Goal: Task Accomplishment & Management: Manage account settings

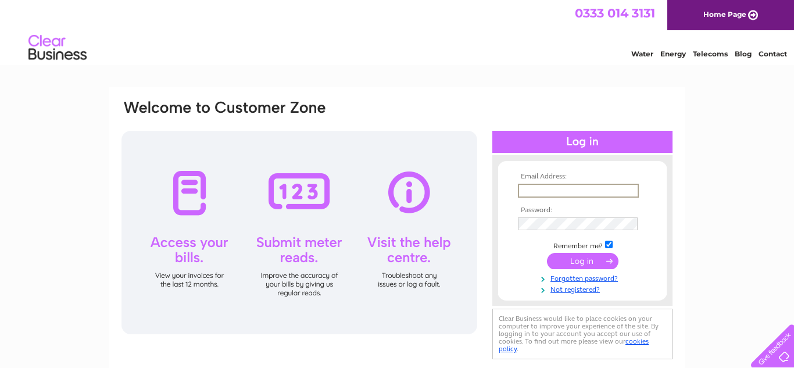
click at [556, 192] on input "text" at bounding box center [578, 191] width 121 height 14
type input "[EMAIL_ADDRESS][DOMAIN_NAME]"
click at [591, 260] on input "submit" at bounding box center [583, 260] width 72 height 16
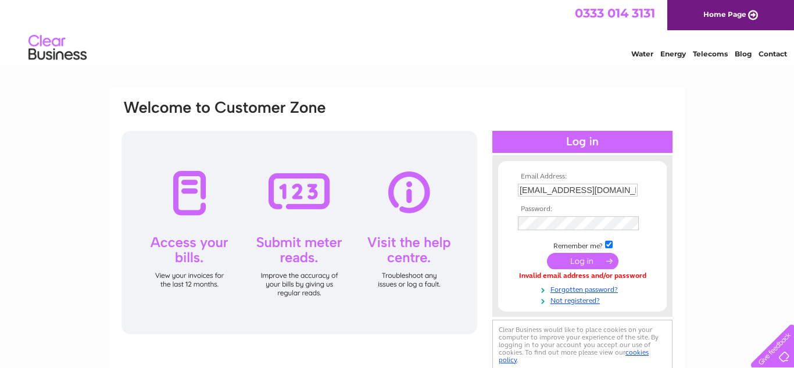
click at [581, 258] on input "submit" at bounding box center [583, 261] width 72 height 16
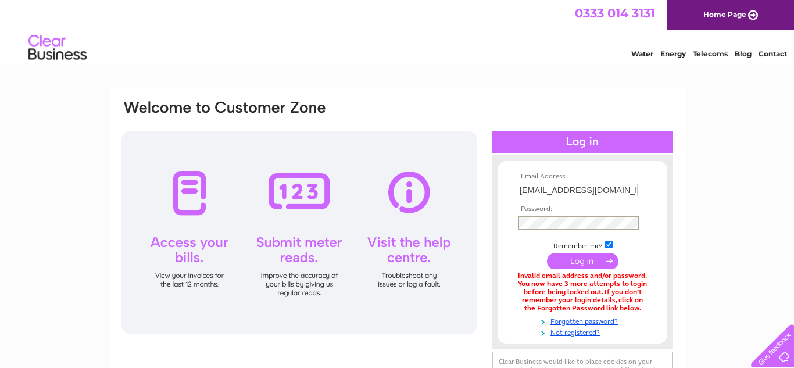
click at [580, 262] on input "submit" at bounding box center [583, 261] width 72 height 16
click at [581, 320] on link "Forgotten password?" at bounding box center [584, 319] width 132 height 11
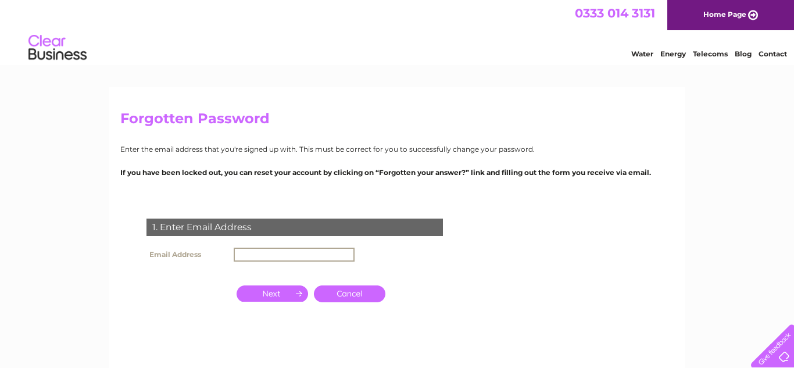
click at [255, 252] on input "text" at bounding box center [294, 255] width 121 height 14
type input "[EMAIL_ADDRESS][DOMAIN_NAME]"
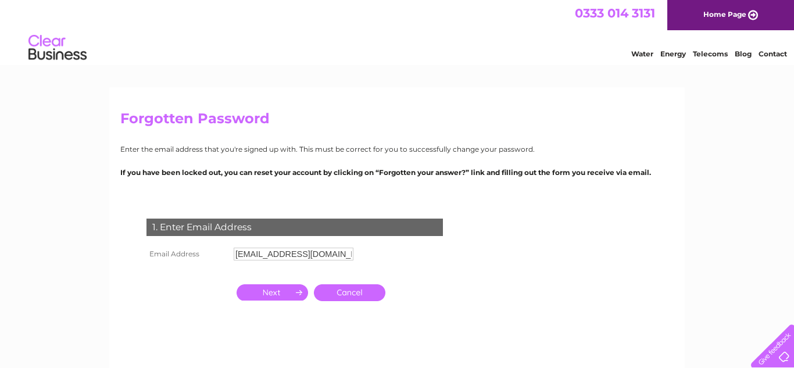
click at [277, 294] on input "button" at bounding box center [273, 292] width 72 height 16
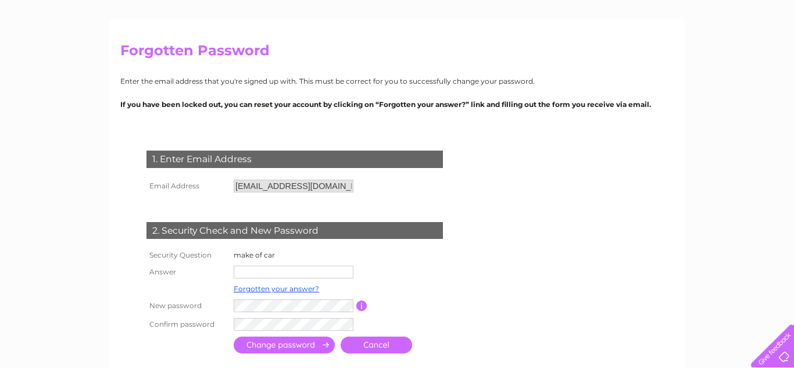
scroll to position [72, 0]
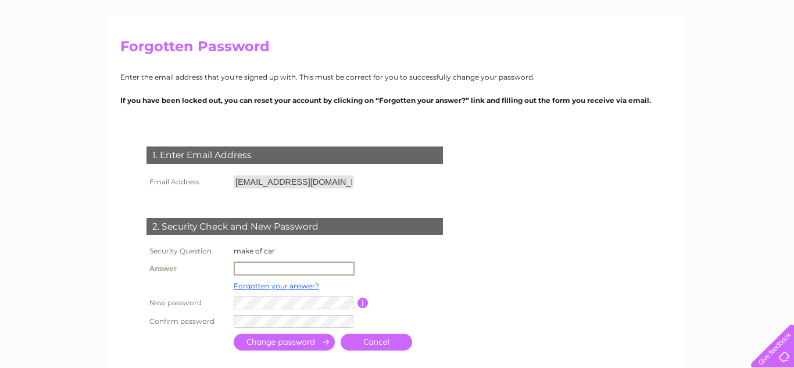
click at [261, 269] on input "text" at bounding box center [294, 269] width 121 height 14
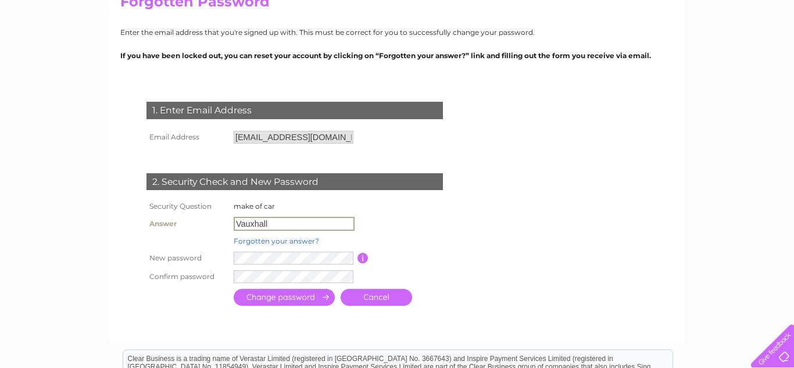
scroll to position [122, 0]
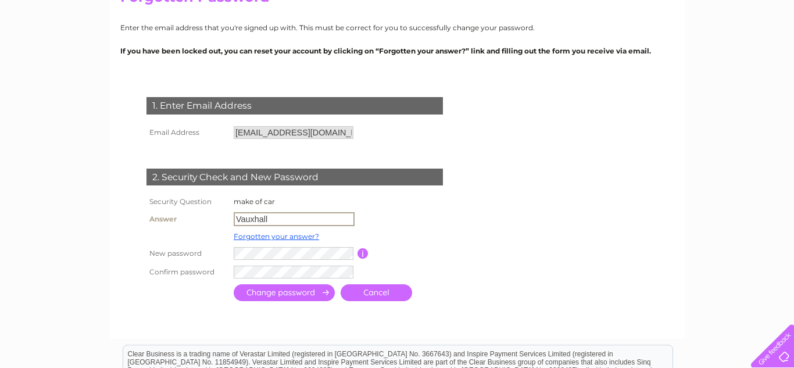
type input "Vauxhall"
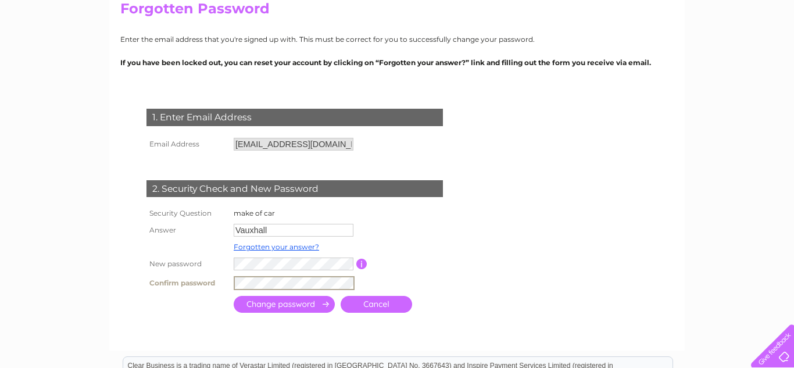
scroll to position [117, 0]
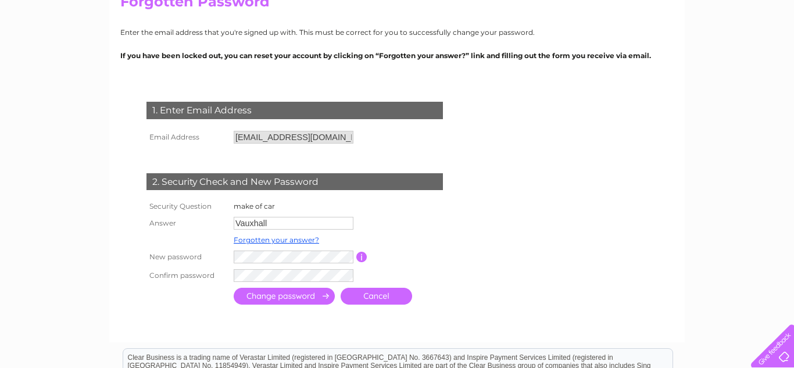
click at [290, 299] on input "submit" at bounding box center [284, 296] width 101 height 17
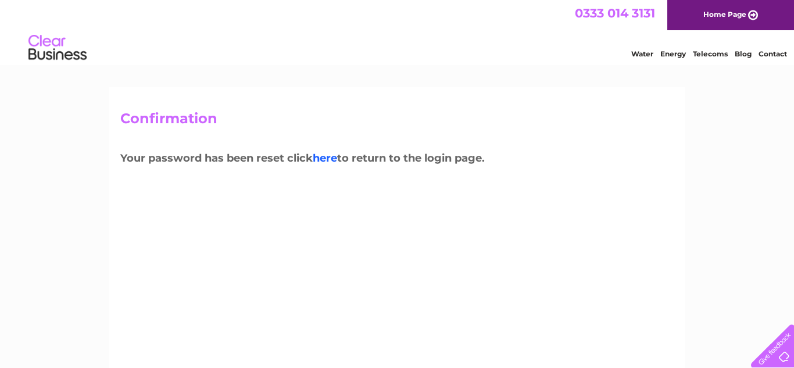
click at [328, 156] on link "here" at bounding box center [325, 158] width 24 height 13
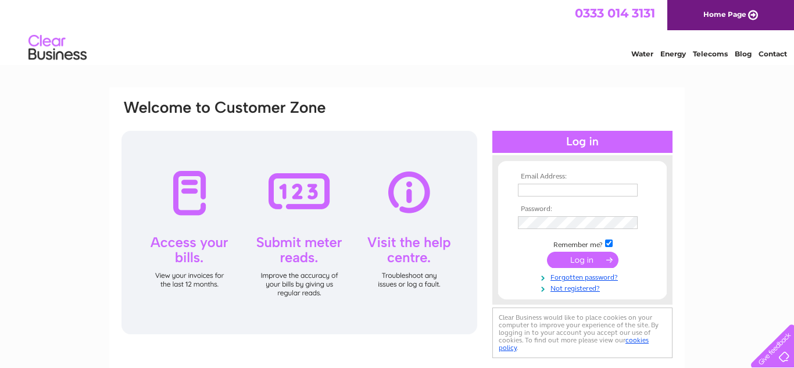
click at [568, 189] on input "text" at bounding box center [578, 190] width 120 height 13
type input "brianhowells1952@yahoo.co.uk"
click at [578, 260] on input "submit" at bounding box center [583, 260] width 72 height 16
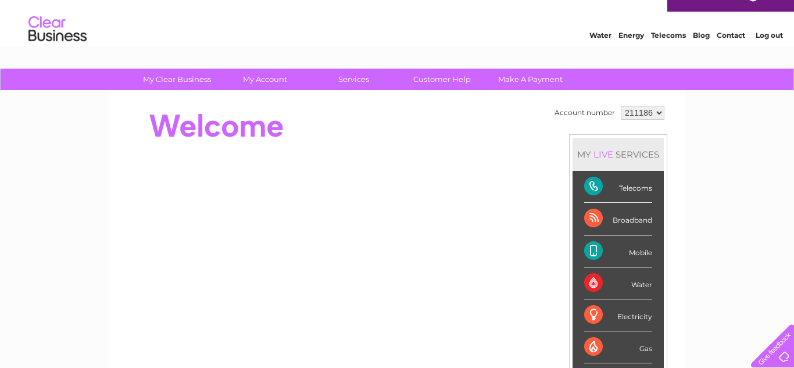
scroll to position [48, 0]
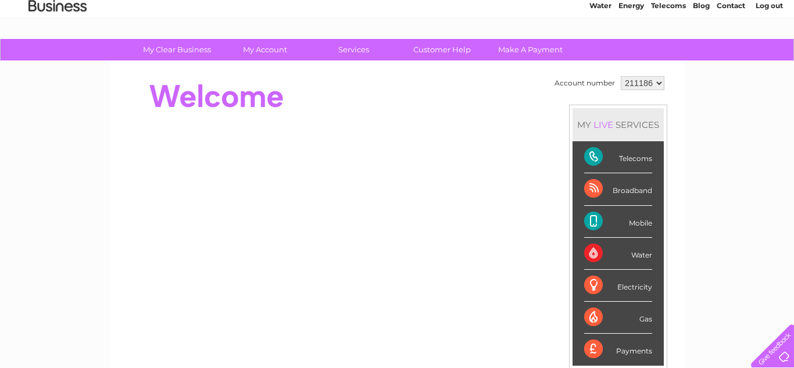
click at [593, 221] on div "Mobile" at bounding box center [618, 222] width 68 height 32
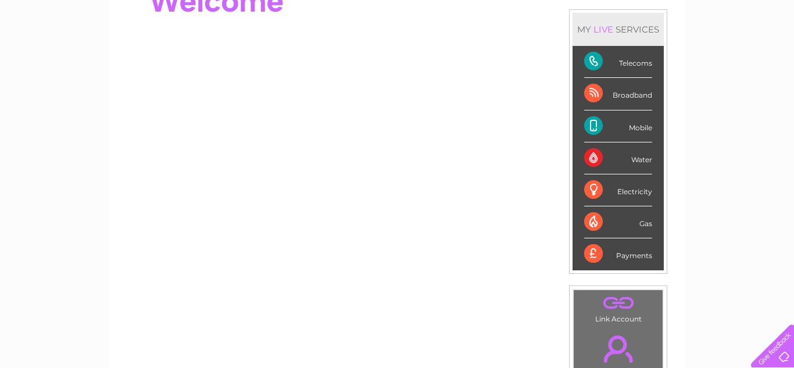
scroll to position [142, 0]
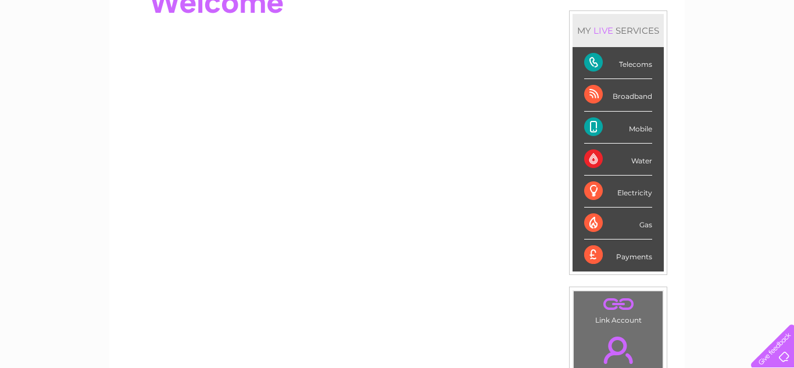
click at [588, 123] on div "Mobile" at bounding box center [618, 128] width 68 height 32
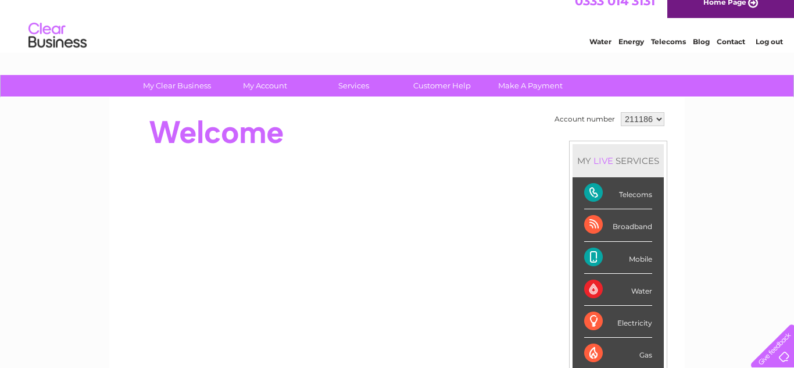
scroll to position [0, 0]
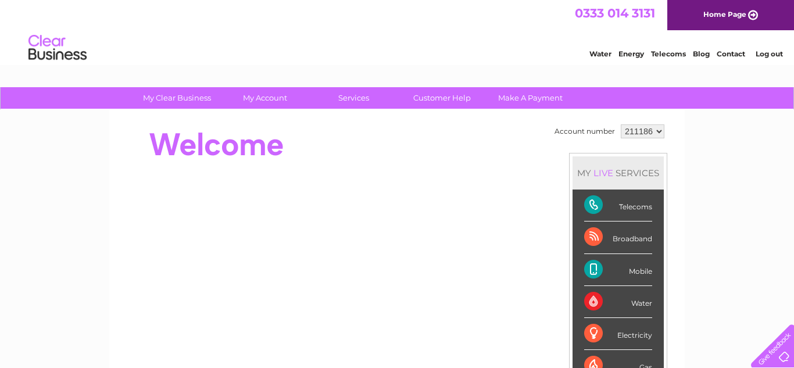
click at [667, 53] on link "Telecoms" at bounding box center [668, 53] width 35 height 9
click at [662, 52] on link "Telecoms" at bounding box center [668, 53] width 35 height 9
